Goal: Transaction & Acquisition: Purchase product/service

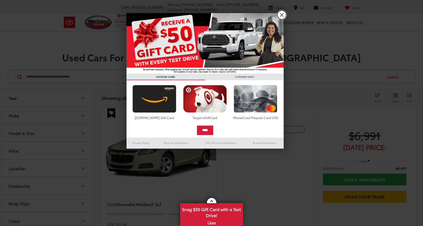
click at [285, 14] on link "X" at bounding box center [281, 14] width 9 height 9
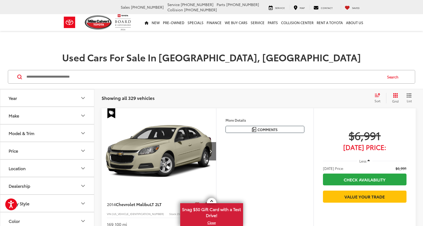
scroll to position [26, 0]
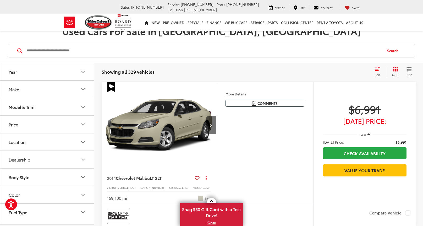
click at [375, 70] on icon "Select sort value" at bounding box center [377, 69] width 6 height 4
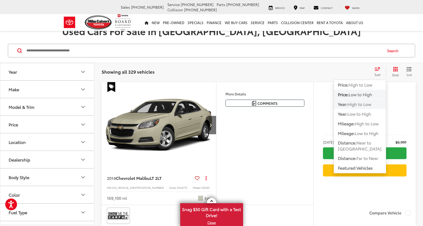
click at [360, 106] on span "High to Low" at bounding box center [359, 104] width 24 height 6
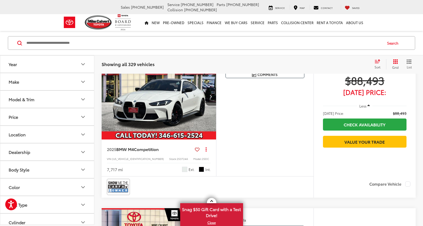
scroll to position [236, 0]
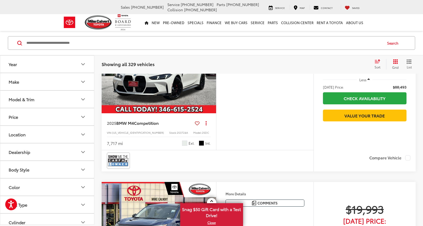
click at [175, 101] on img "2025 BMW M4 Competition 0" at bounding box center [158, 70] width 115 height 86
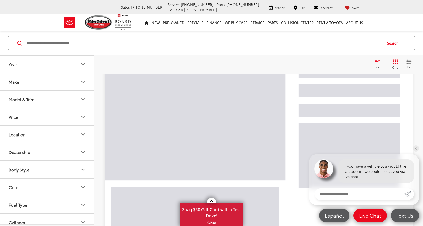
scroll to position [34, 0]
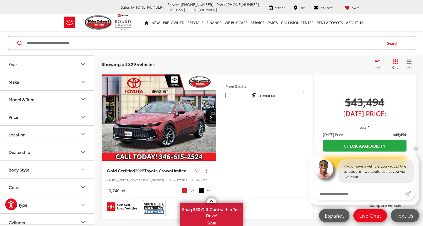
click at [182, 95] on img "2025 Toyota Crown Limited 0" at bounding box center [158, 117] width 115 height 86
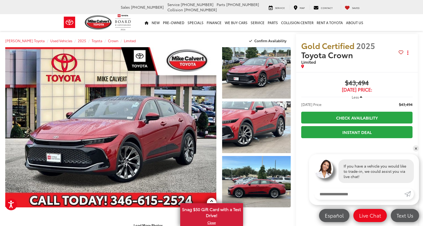
click at [356, 97] on span "Less" at bounding box center [355, 96] width 7 height 5
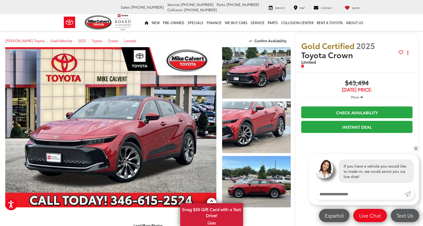
click at [356, 97] on span "More" at bounding box center [355, 96] width 8 height 5
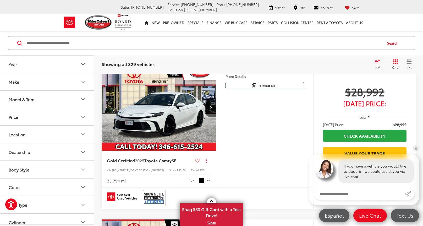
scroll to position [662, 0]
click at [165, 117] on img "2025 Toyota Camry SE 0" at bounding box center [158, 107] width 115 height 86
